Goal: Task Accomplishment & Management: Use online tool/utility

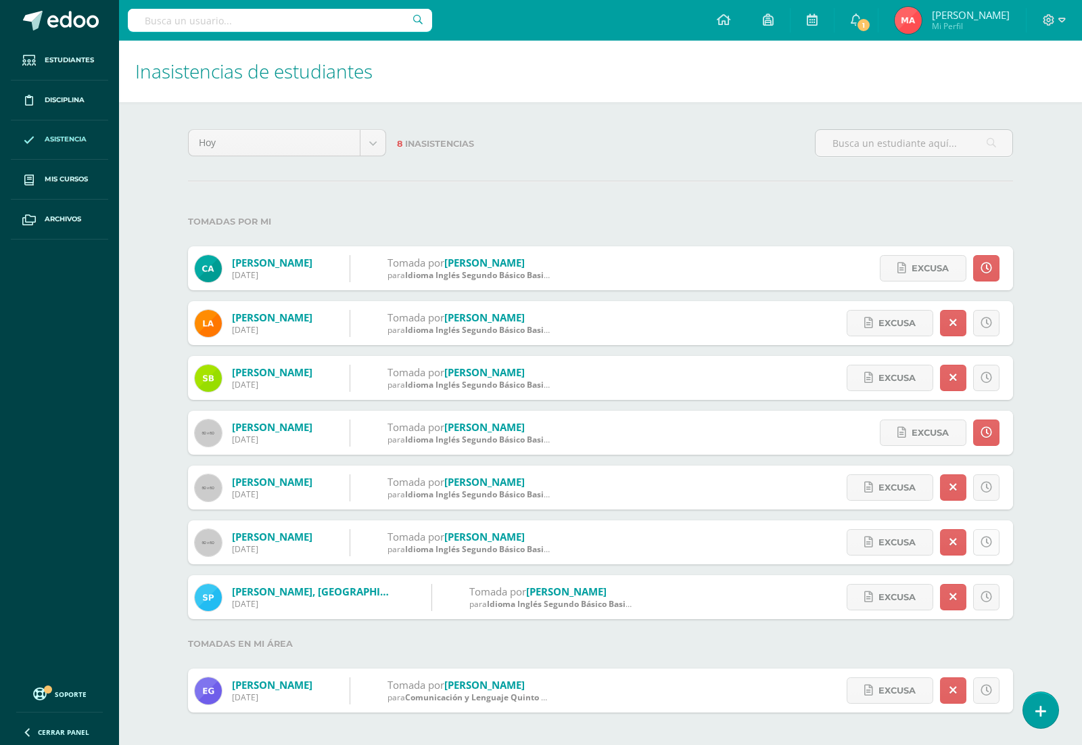
click at [983, 541] on icon at bounding box center [986, 541] width 11 height 11
click at [992, 597] on link at bounding box center [986, 597] width 26 height 26
click at [1002, 592] on div "Excusa Detalles sobre excusa: Añadir excusa a todas las inasistencias del día C…" at bounding box center [937, 597] width 154 height 44
click at [986, 603] on link at bounding box center [986, 597] width 26 height 26
click at [1030, 526] on div "Hoy Hoy Esta semana Este mes Este ciclo 8 Inasistencias Tomadas por mi Agustin,…" at bounding box center [600, 420] width 879 height 637
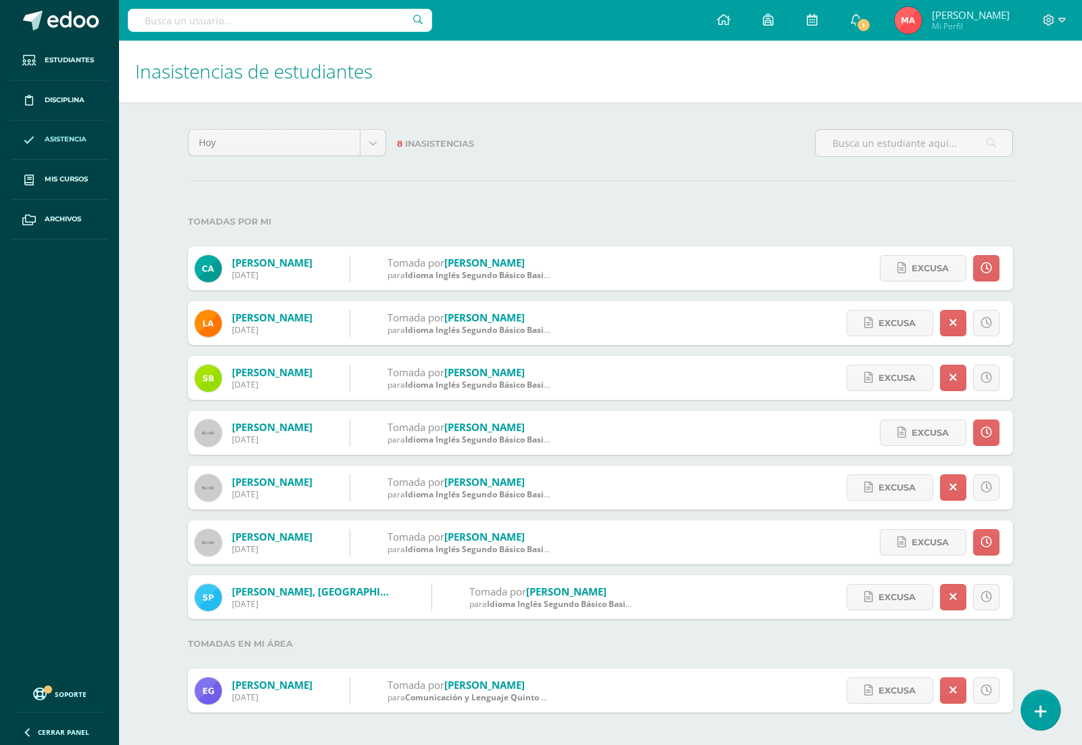
click at [1030, 704] on link at bounding box center [1040, 709] width 39 height 39
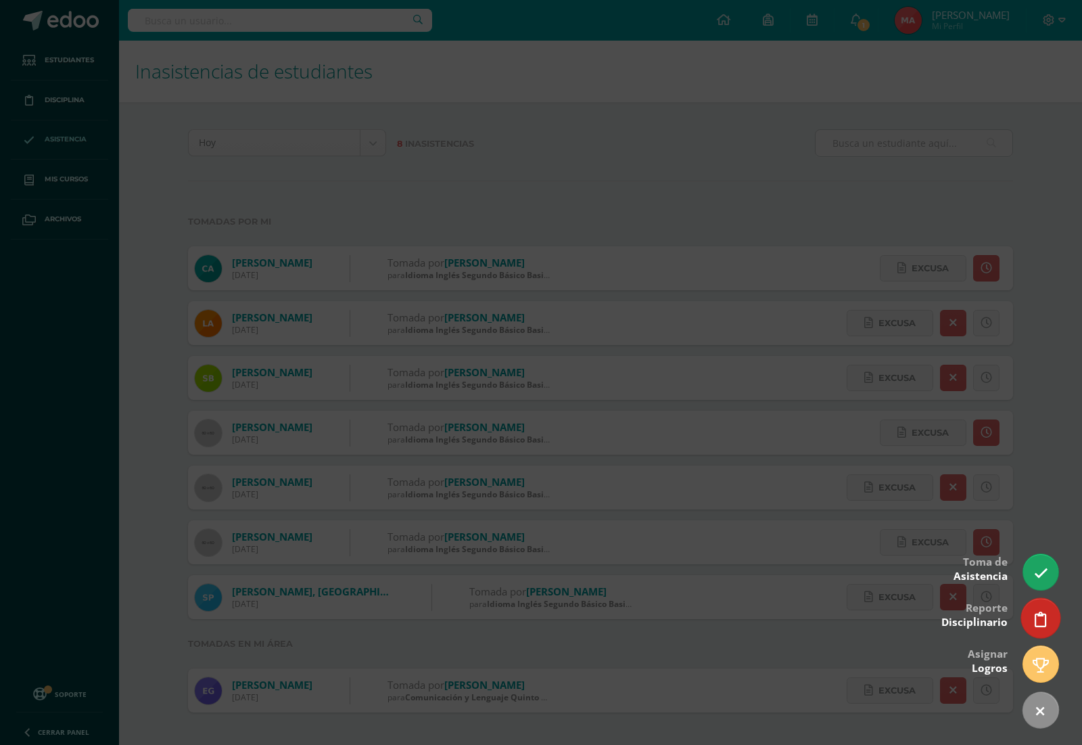
click at [1042, 620] on icon at bounding box center [1041, 620] width 12 height 16
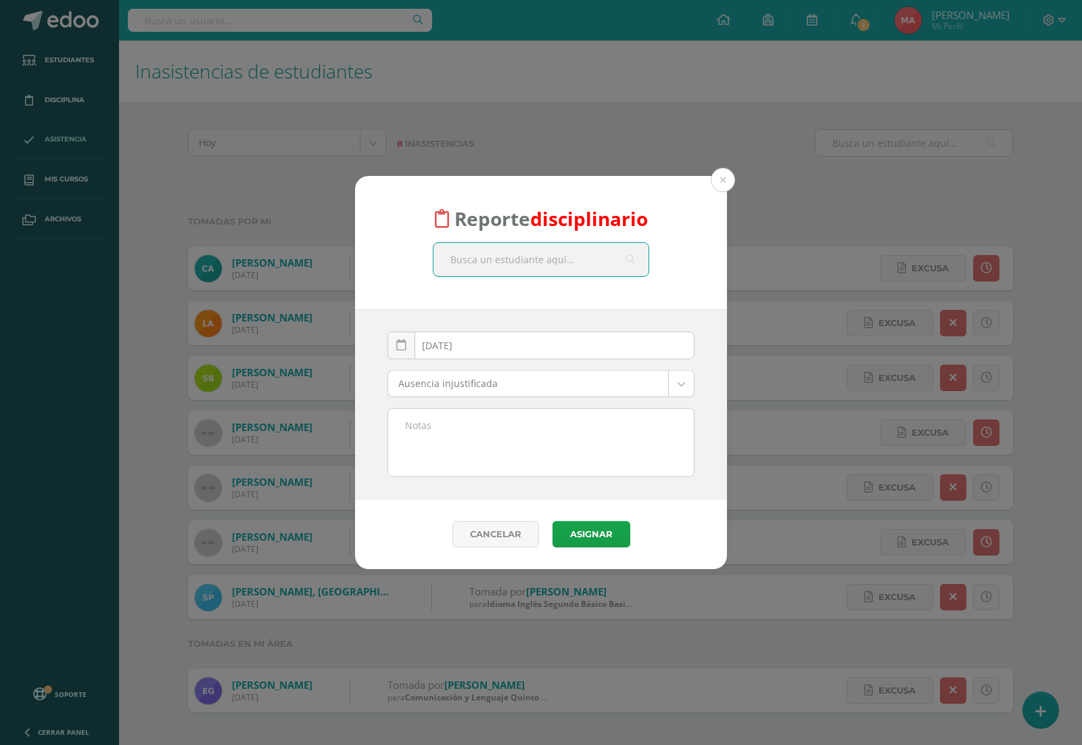
click at [475, 261] on input "text" at bounding box center [541, 259] width 215 height 33
type input "cris"
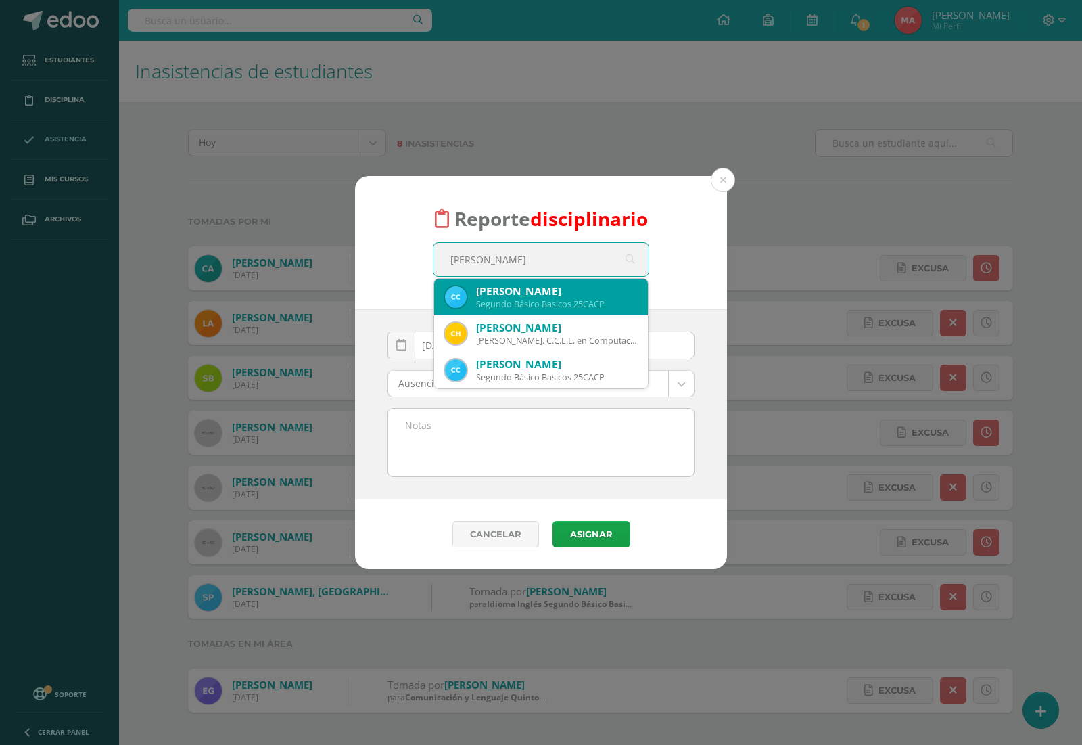
click at [494, 295] on div "Cristian André Calderon Palacios" at bounding box center [556, 291] width 161 height 14
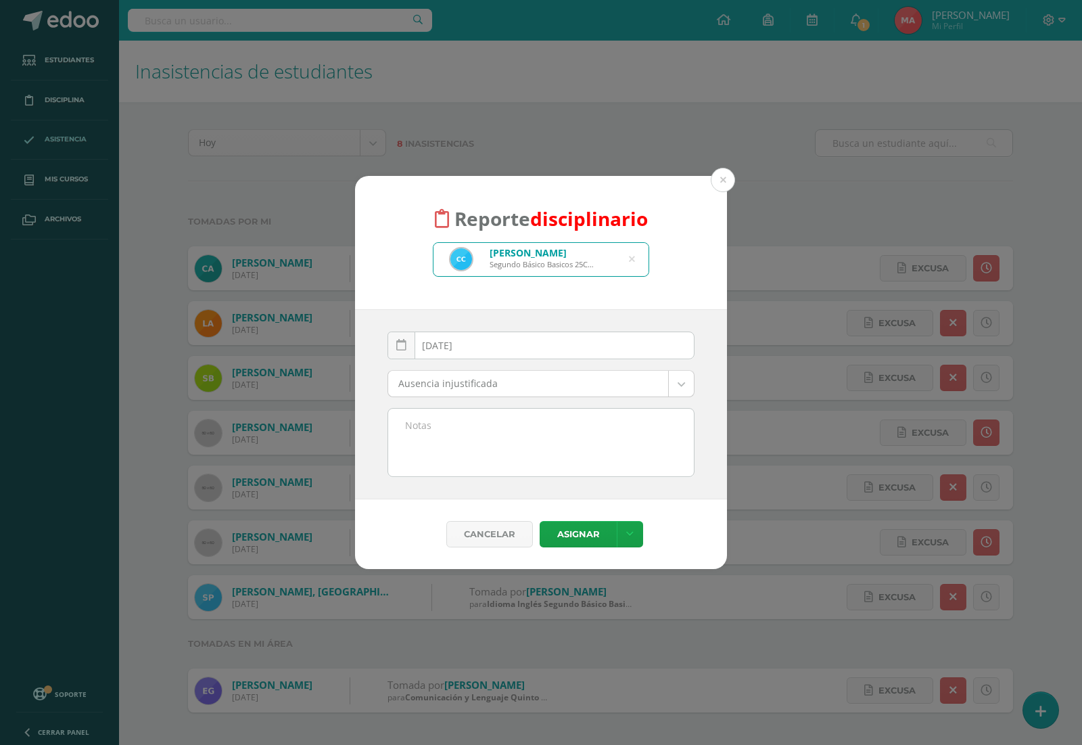
click at [469, 372] on body "Reporte disciplinario Cristian André Calderon Palacios Segundo Básico Basicos 2…" at bounding box center [541, 369] width 1082 height 739
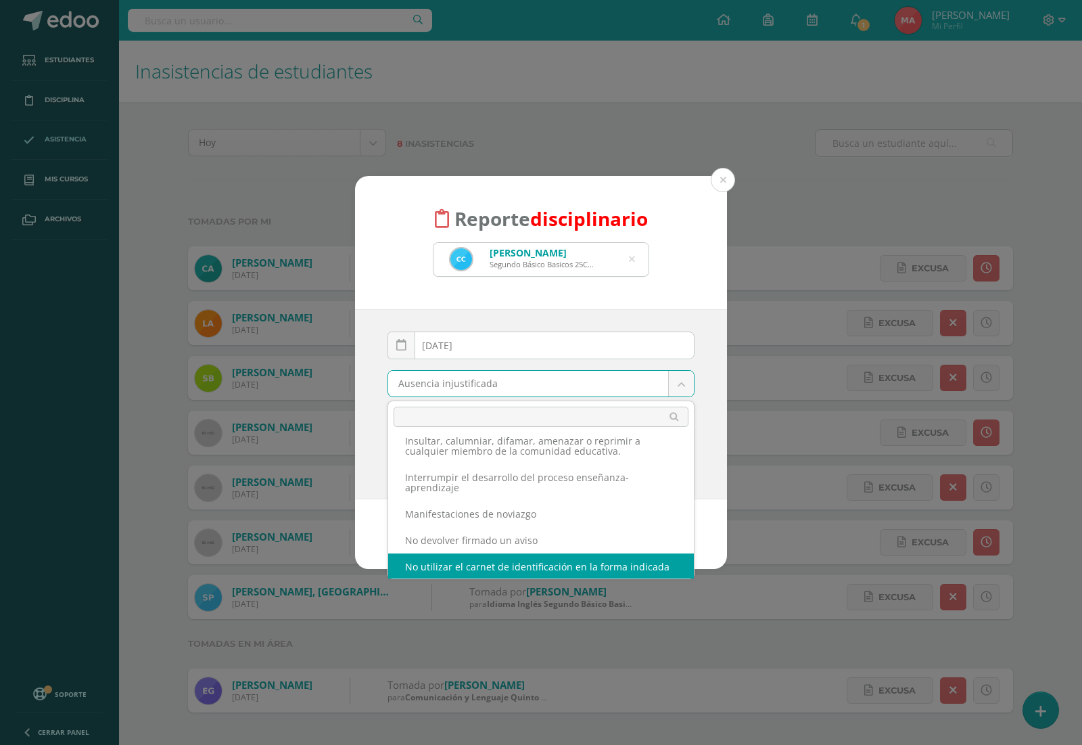
scroll to position [305, 0]
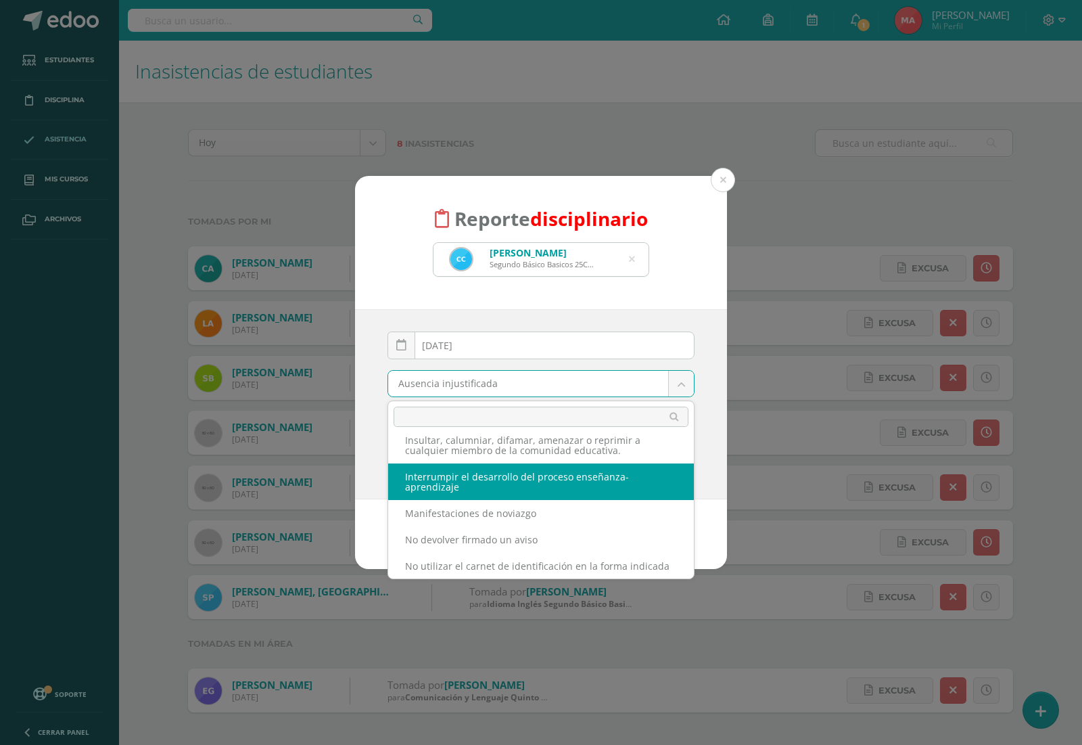
select select "62"
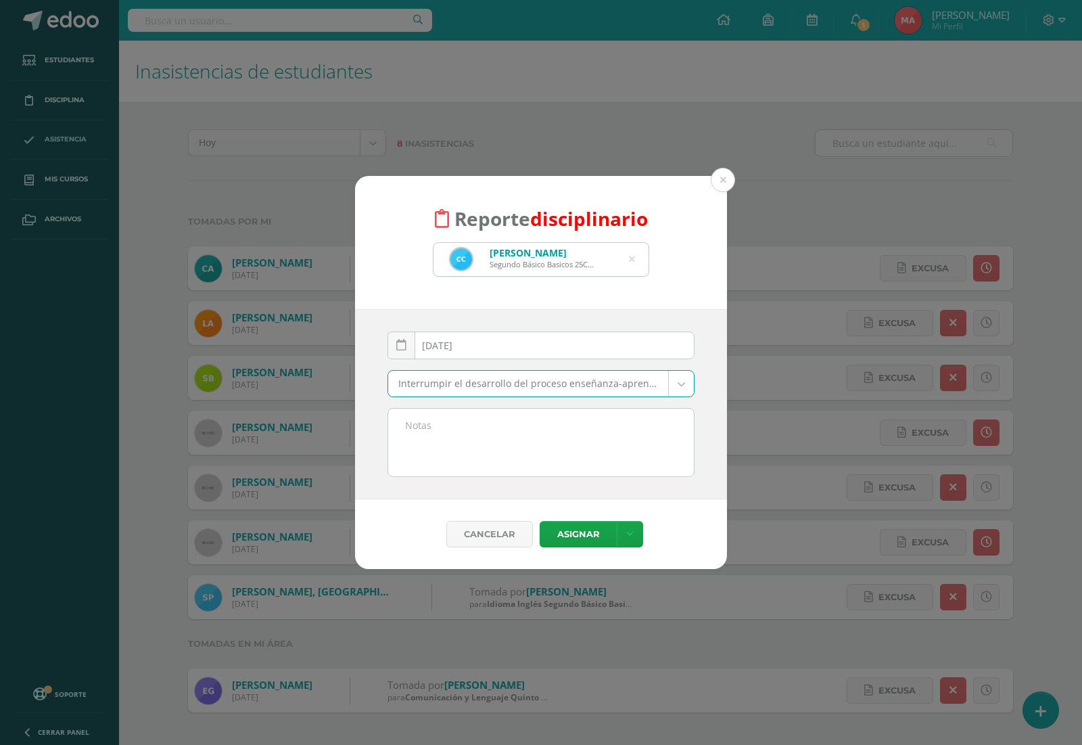
click at [484, 430] on textarea at bounding box center [541, 443] width 306 height 68
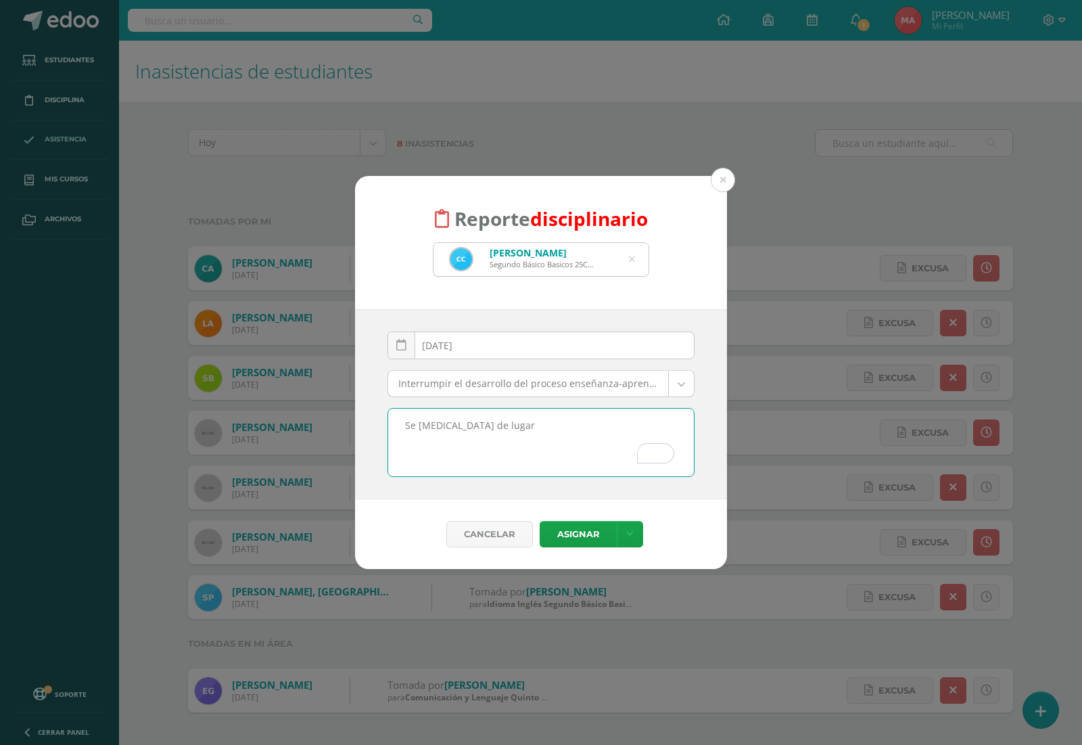
click at [499, 431] on textarea "Se cambia de lugar" at bounding box center [541, 443] width 306 height 68
type textarea "Se cambia de lugar constantemente."
click at [574, 536] on button "Asignar" at bounding box center [578, 534] width 77 height 26
